Goal: Find specific page/section: Find specific page/section

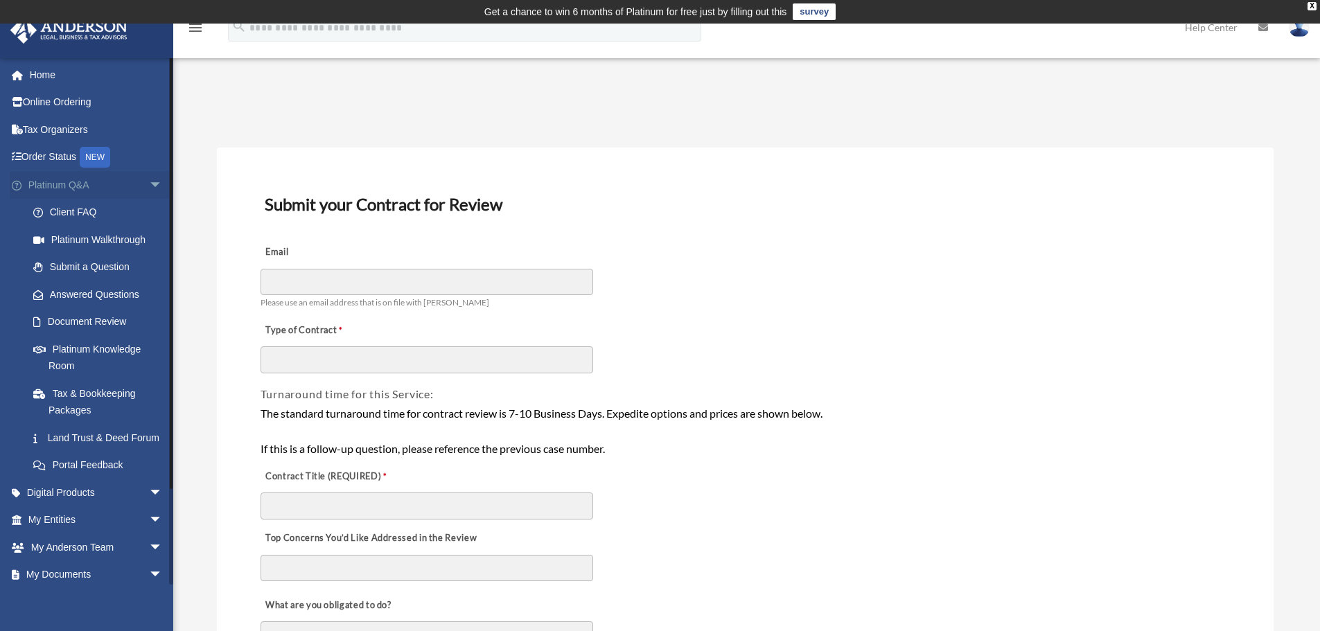
click at [149, 182] on span "arrow_drop_down" at bounding box center [163, 185] width 28 height 28
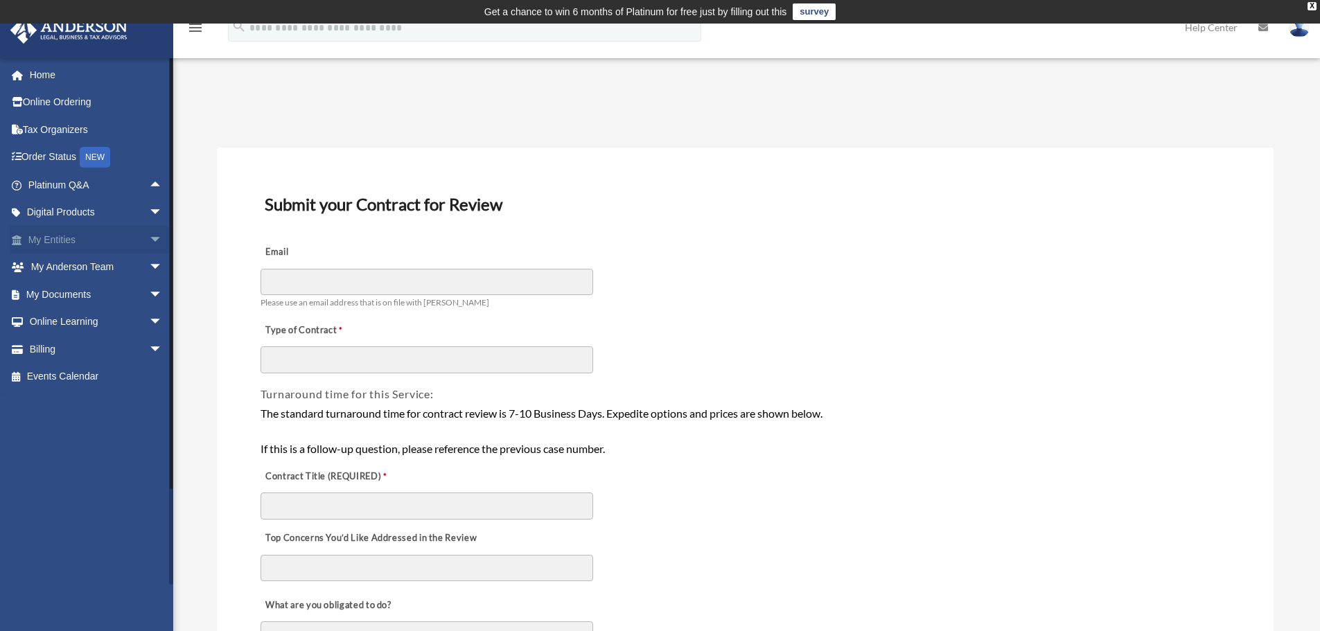
click at [149, 239] on span "arrow_drop_down" at bounding box center [163, 240] width 28 height 28
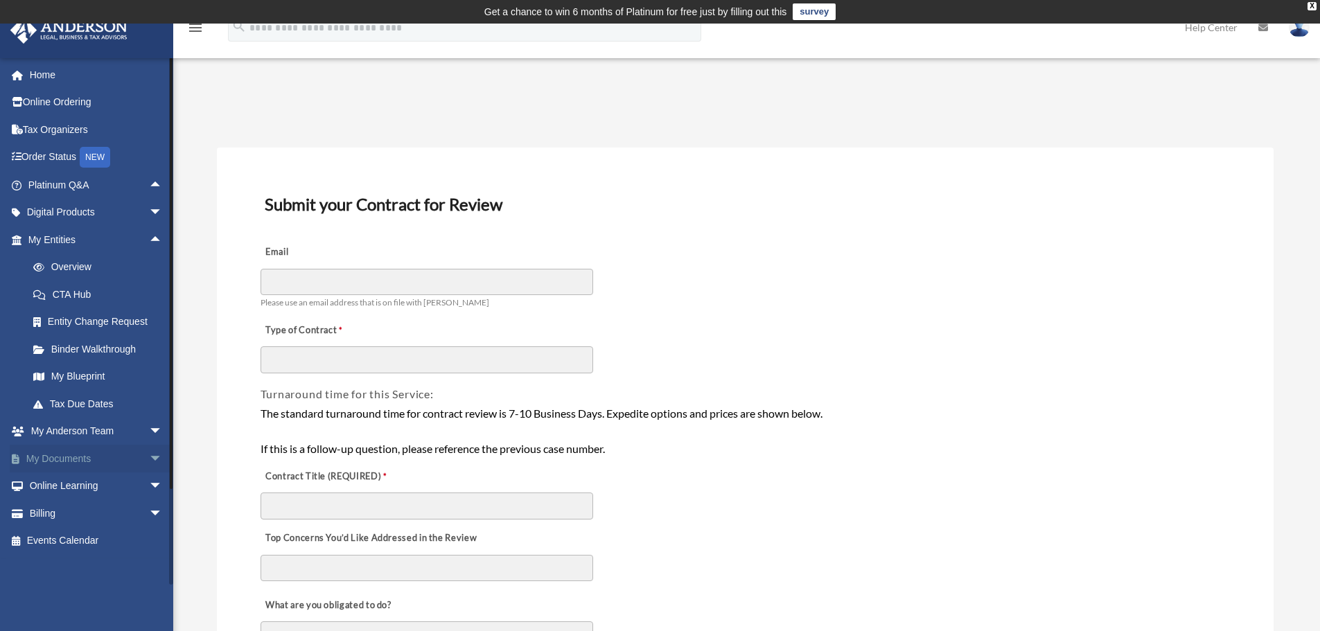
click at [149, 457] on span "arrow_drop_down" at bounding box center [163, 459] width 28 height 28
click at [62, 484] on link "Box" at bounding box center [101, 487] width 164 height 28
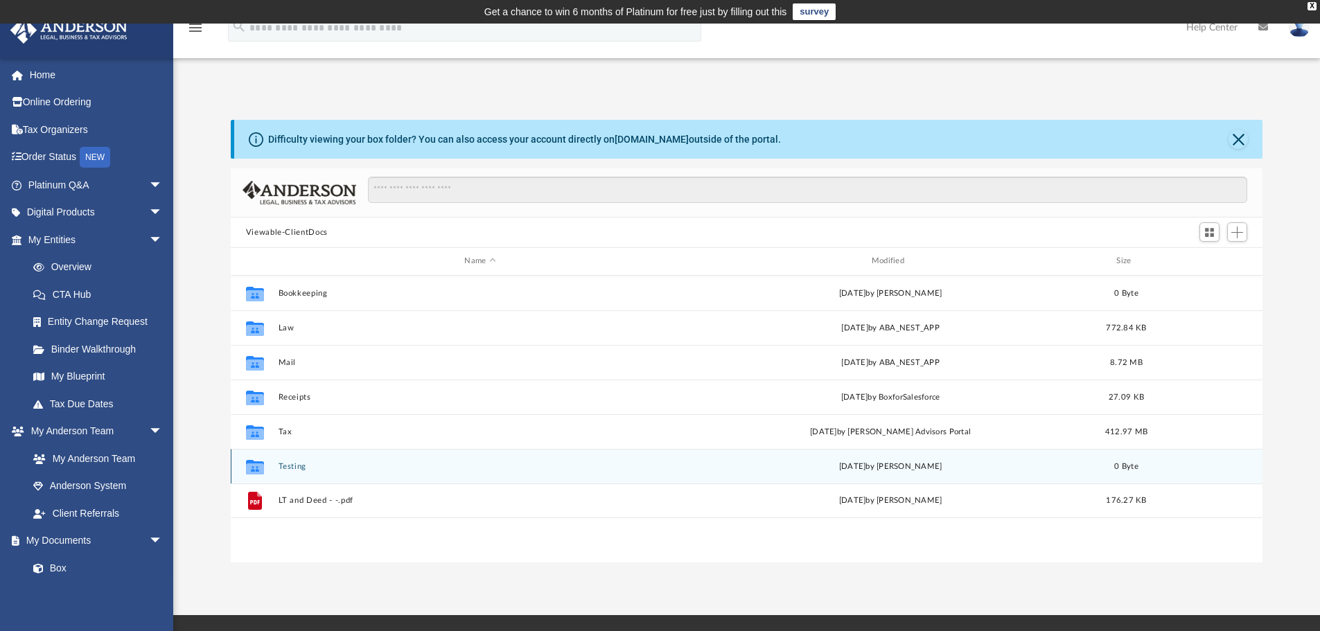
scroll to position [305, 1021]
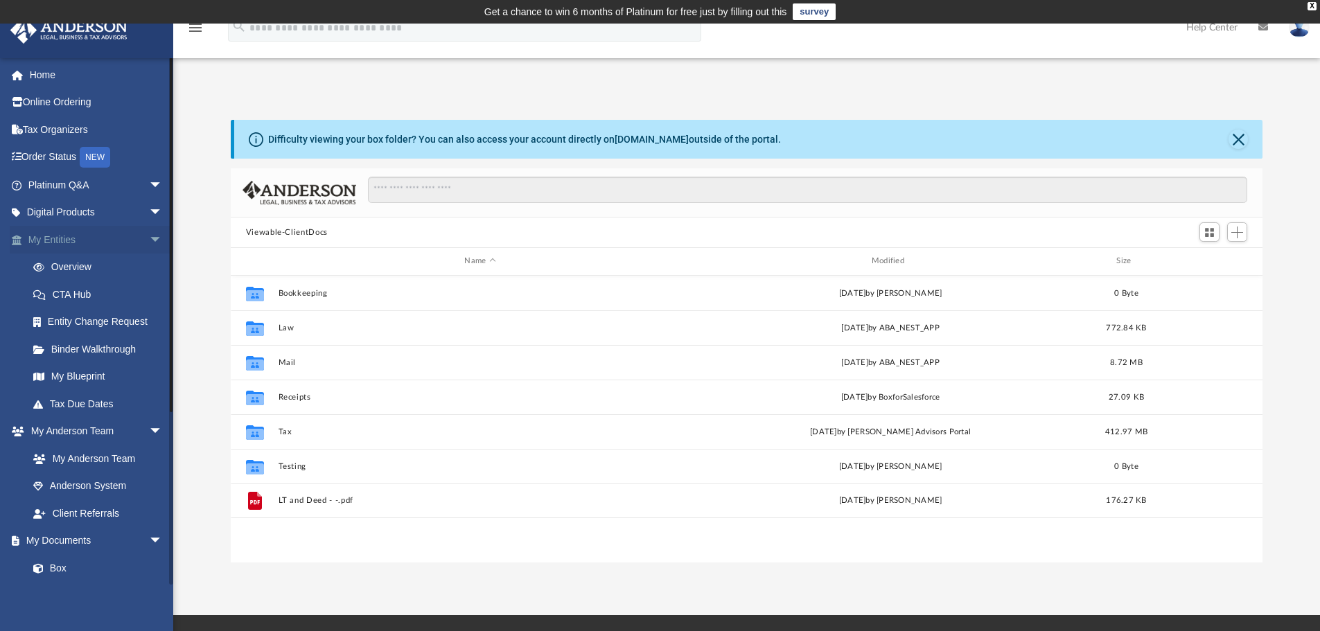
click at [149, 236] on span "arrow_drop_down" at bounding box center [163, 240] width 28 height 28
click at [149, 267] on span "arrow_drop_down" at bounding box center [163, 268] width 28 height 28
click at [58, 324] on link "Box" at bounding box center [101, 322] width 164 height 28
